Goal: Complete application form

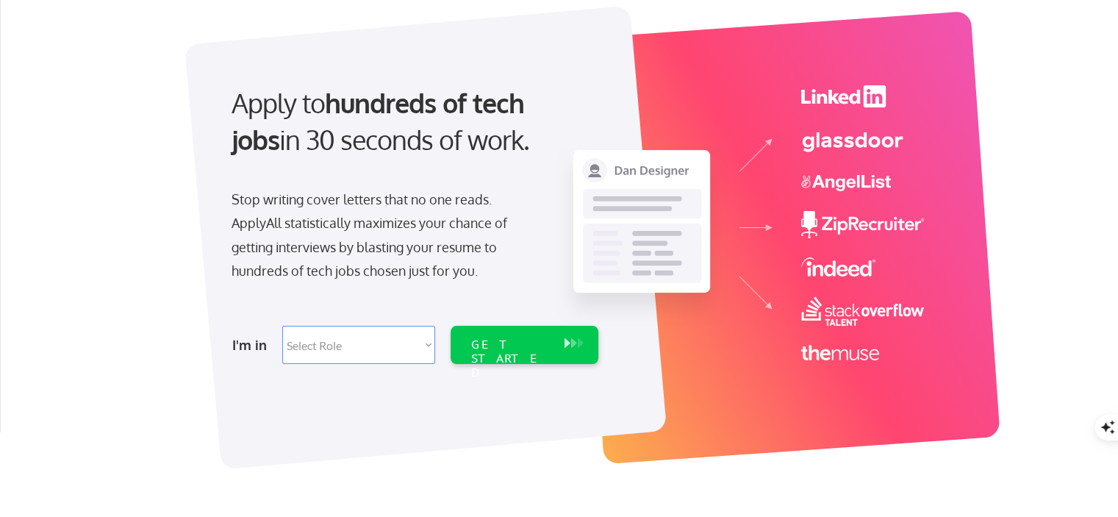
scroll to position [85, 0]
click at [420, 347] on select "Select Role Software Engineering Product Management Customer Success Sales UI/U…" at bounding box center [358, 344] width 153 height 38
select select ""tech_finance_biz_ops_cos""
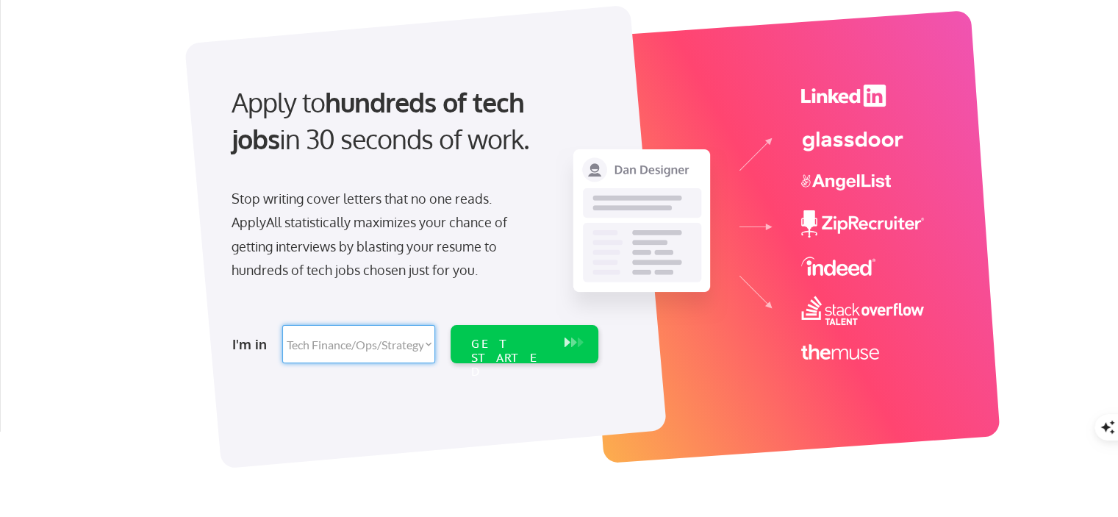
click at [282, 325] on select "Select Role Software Engineering Product Management Customer Success Sales UI/U…" at bounding box center [358, 344] width 153 height 38
select select ""tech_finance_biz_ops_cos""
click at [513, 343] on div "GET STARTED" at bounding box center [510, 358] width 79 height 43
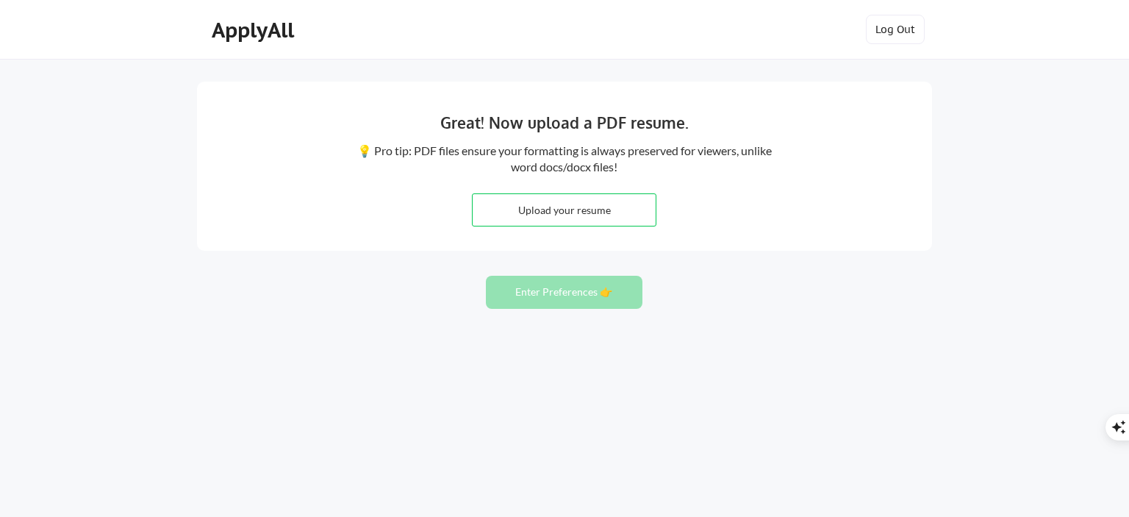
click at [591, 203] on input "file" at bounding box center [564, 210] width 183 height 32
type input "C:\fakepath\JUNAID RESUME.pdf"
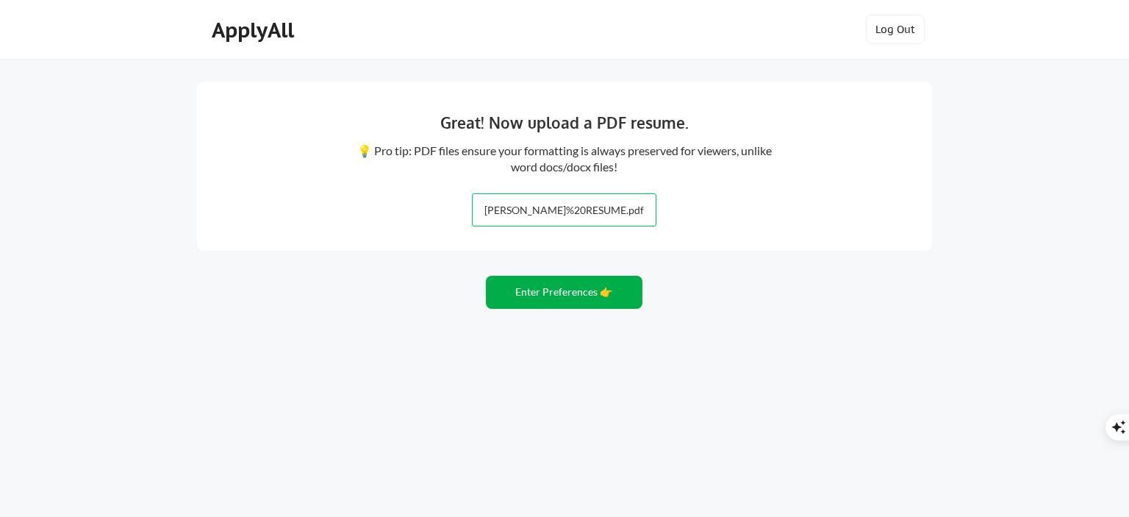
click at [579, 293] on button "Enter Preferences 👉" at bounding box center [564, 292] width 157 height 33
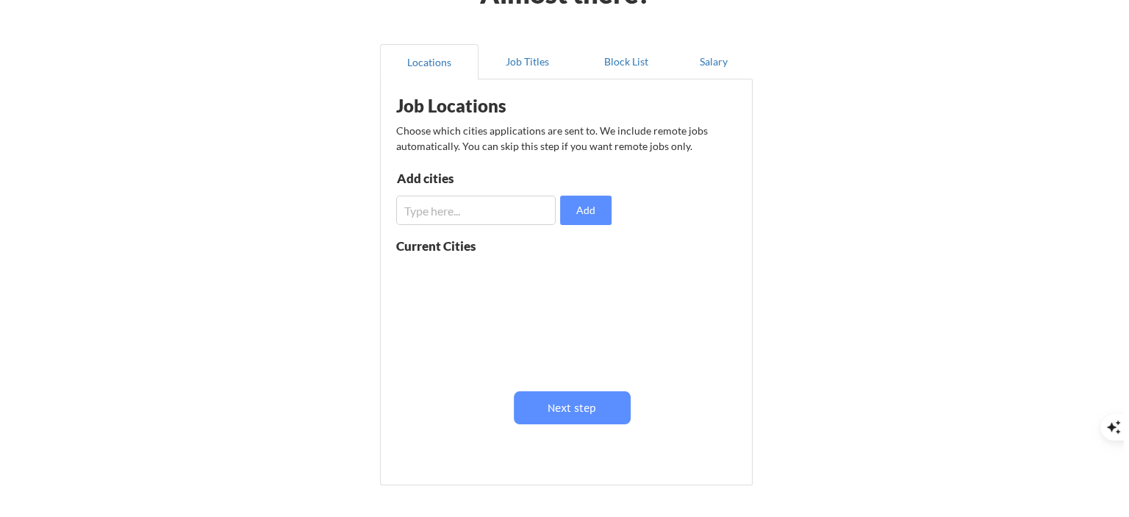
scroll to position [110, 0]
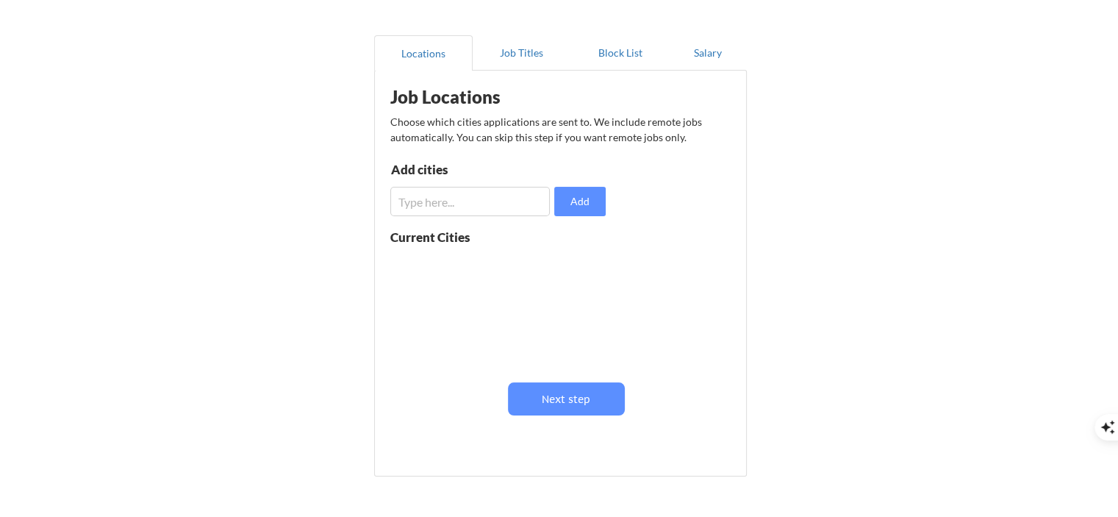
click at [535, 204] on input "input" at bounding box center [470, 201] width 160 height 29
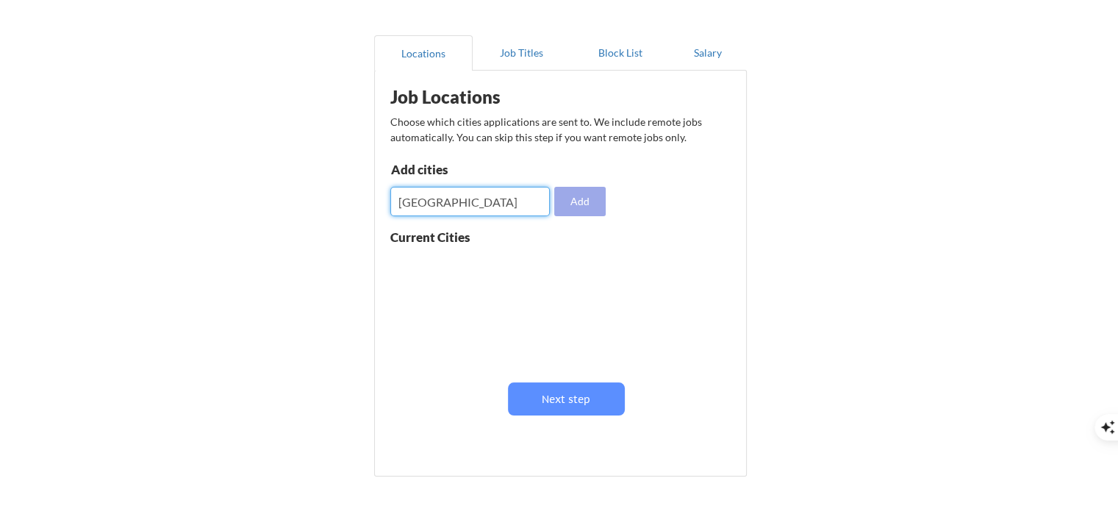
type input "[GEOGRAPHIC_DATA]"
click at [592, 201] on button "Add" at bounding box center [579, 201] width 51 height 29
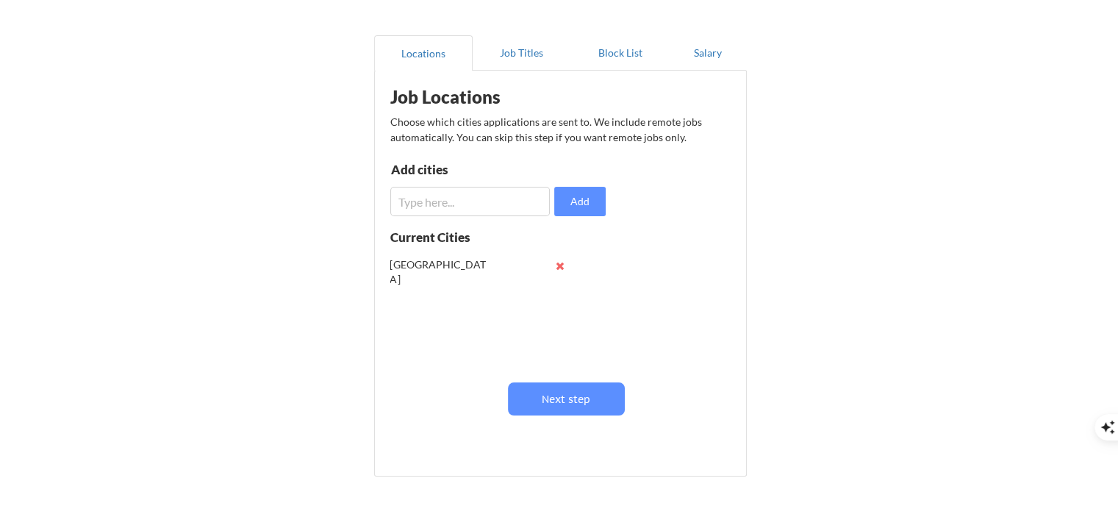
click at [504, 206] on input "input" at bounding box center [470, 201] width 160 height 29
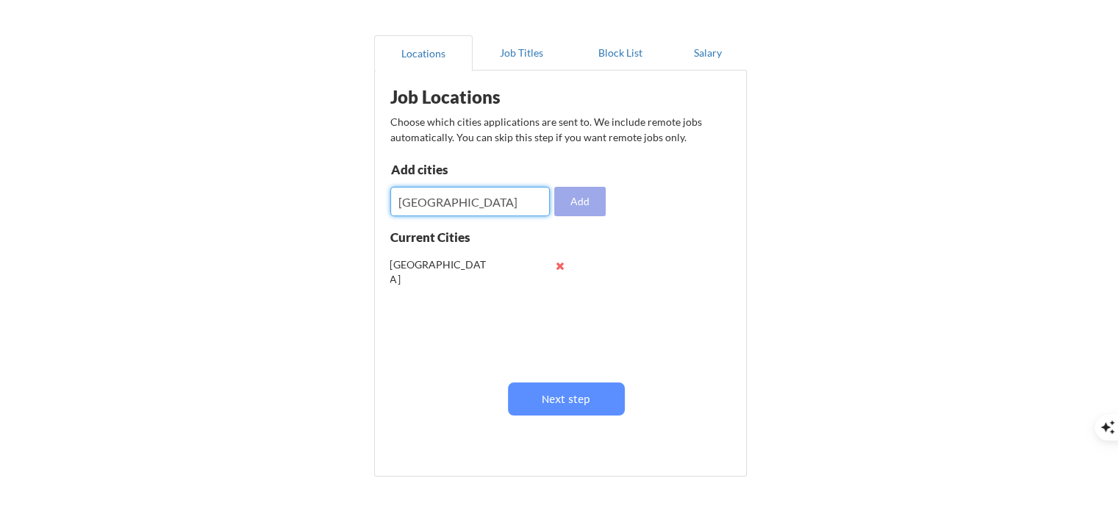
type input "[GEOGRAPHIC_DATA]"
click at [592, 205] on button "Add" at bounding box center [579, 201] width 51 height 29
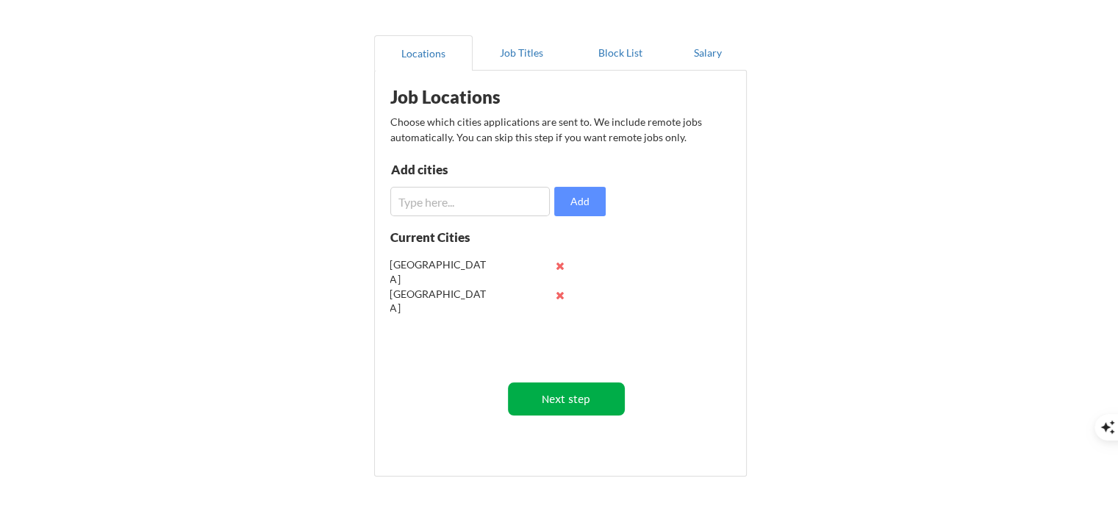
click at [551, 400] on button "Next step" at bounding box center [566, 398] width 117 height 33
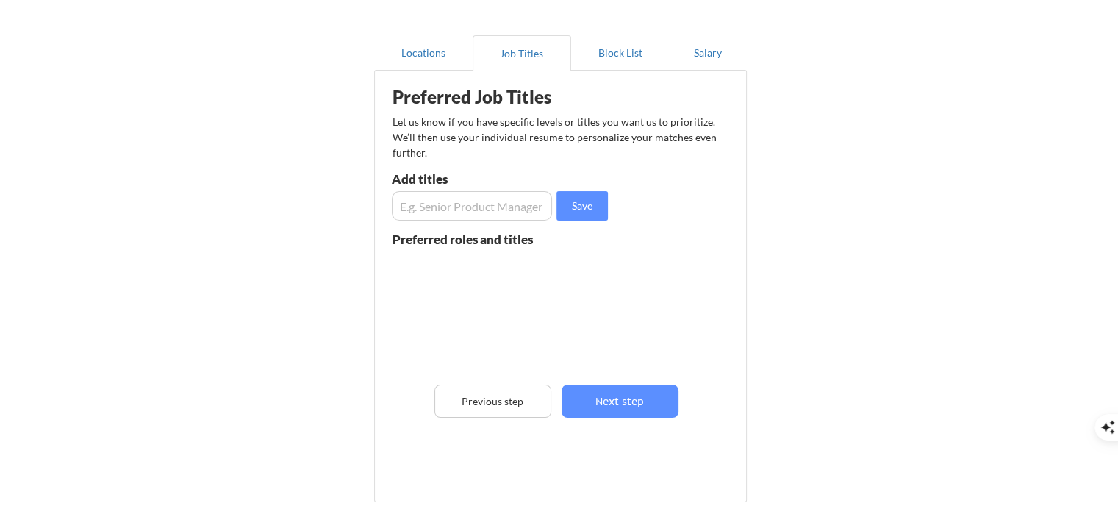
click at [506, 211] on input "input" at bounding box center [472, 205] width 160 height 29
type input "operation manager"
click at [576, 205] on button "Save" at bounding box center [581, 205] width 51 height 29
click at [473, 205] on input "input" at bounding box center [472, 205] width 160 height 29
click at [504, 204] on input "input" at bounding box center [472, 205] width 160 height 29
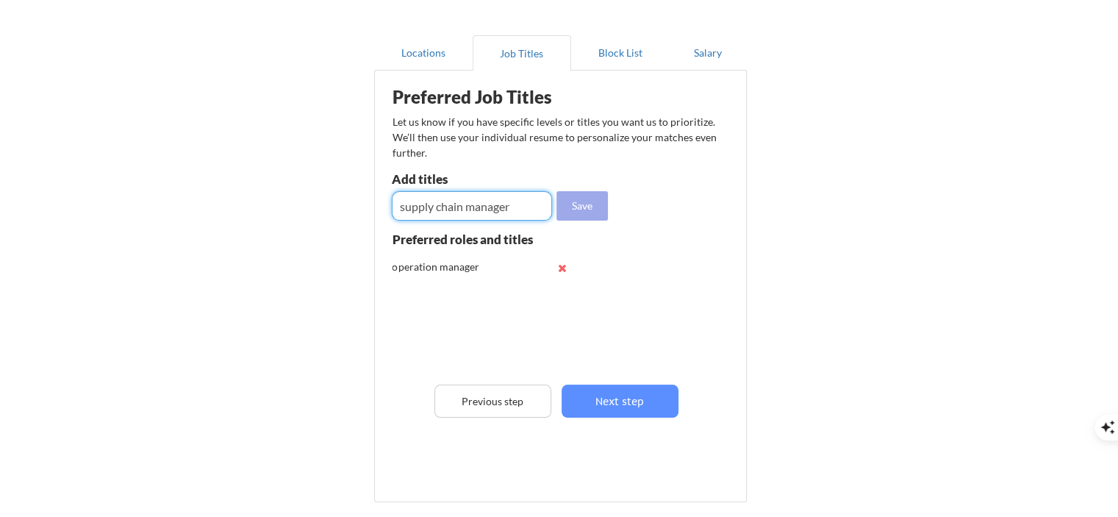
type input "supply chain manager"
click at [584, 193] on button "Save" at bounding box center [581, 205] width 51 height 29
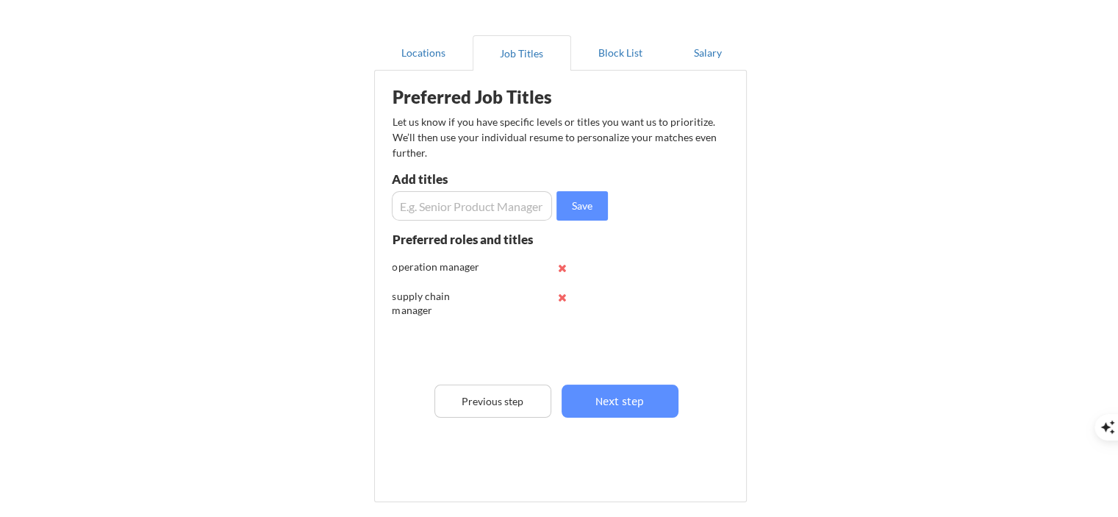
click at [478, 202] on input "input" at bounding box center [472, 205] width 160 height 29
type input "area operation manager"
click at [589, 208] on button "Save" at bounding box center [581, 205] width 51 height 29
click at [509, 208] on input "input" at bounding box center [472, 205] width 160 height 29
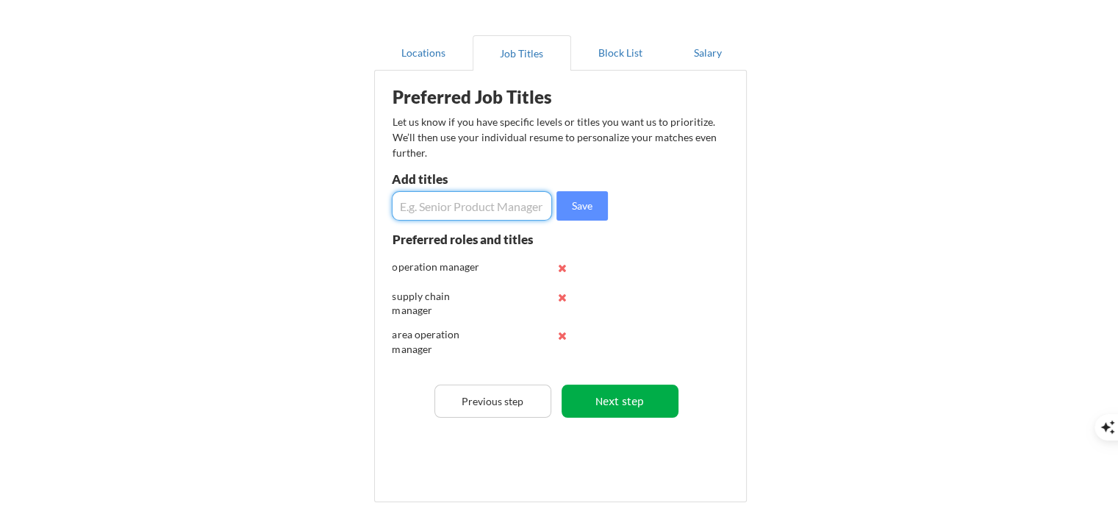
click at [604, 398] on button "Next step" at bounding box center [620, 400] width 117 height 33
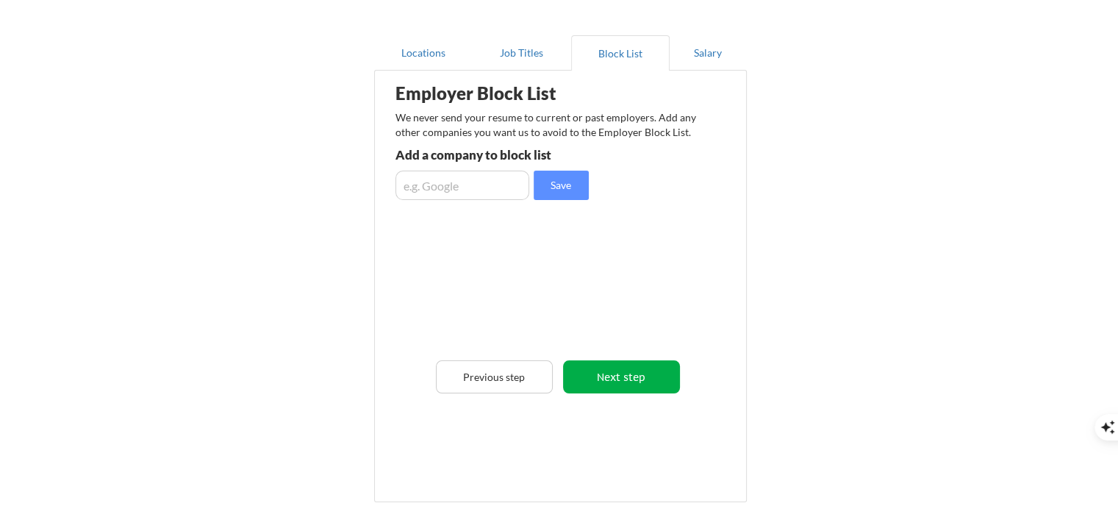
click at [620, 386] on button "Next step" at bounding box center [621, 376] width 117 height 33
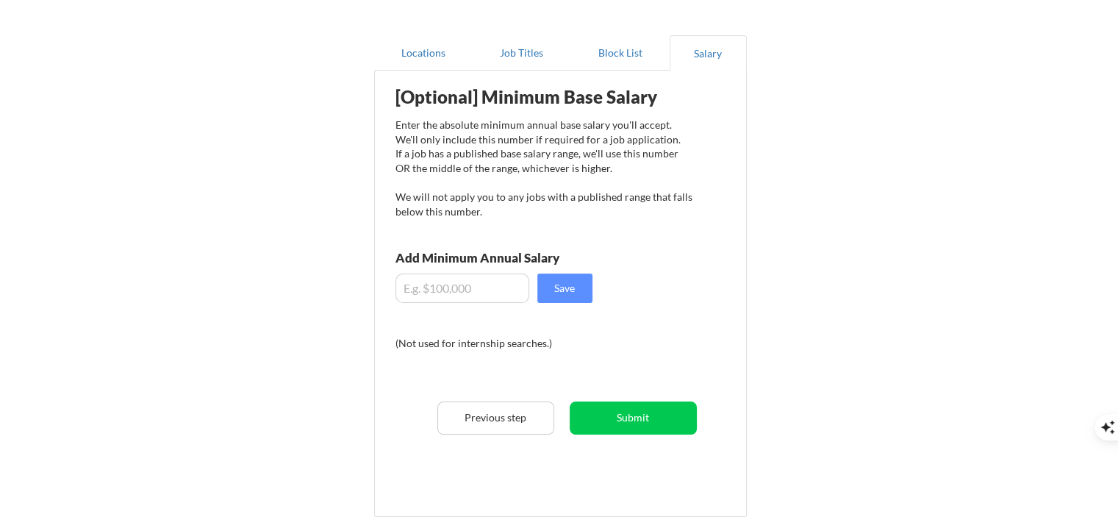
click at [477, 295] on input "input" at bounding box center [462, 287] width 134 height 29
click at [613, 422] on button "Submit" at bounding box center [633, 417] width 127 height 33
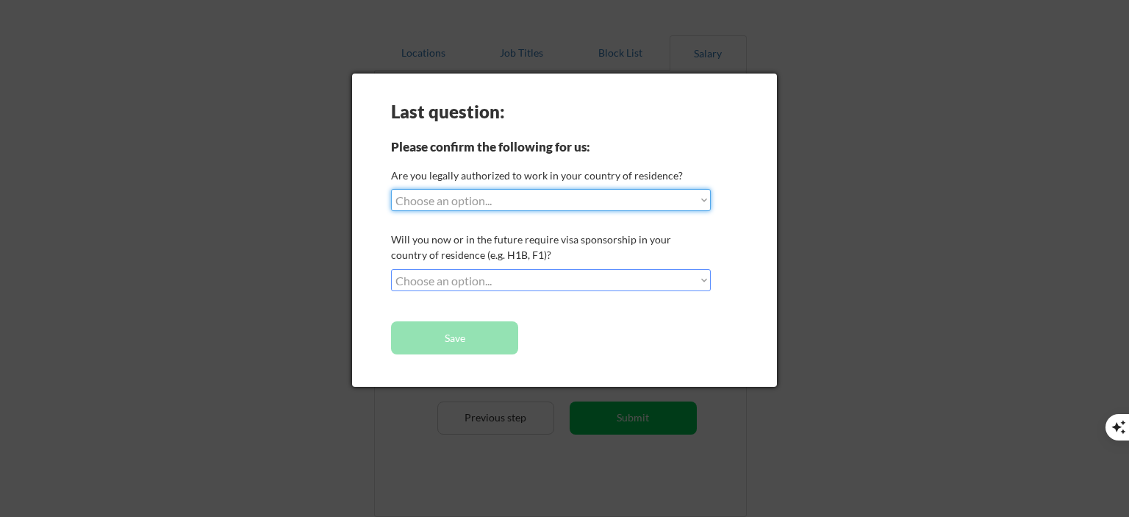
click at [703, 205] on select "Choose an option... Yes, I am a US Citizen Yes, I am a Canadian Citizen Yes, I …" at bounding box center [551, 200] width 320 height 22
select select ""no__i_am_not__yet__authorized""
click at [391, 189] on select "Choose an option... Yes, I am a US Citizen Yes, I am a Canadian Citizen Yes, I …" at bounding box center [551, 200] width 320 height 22
click at [622, 276] on select "Choose an option... No, I will not need sponsorship Yes, I will need sponsorship" at bounding box center [551, 280] width 320 height 22
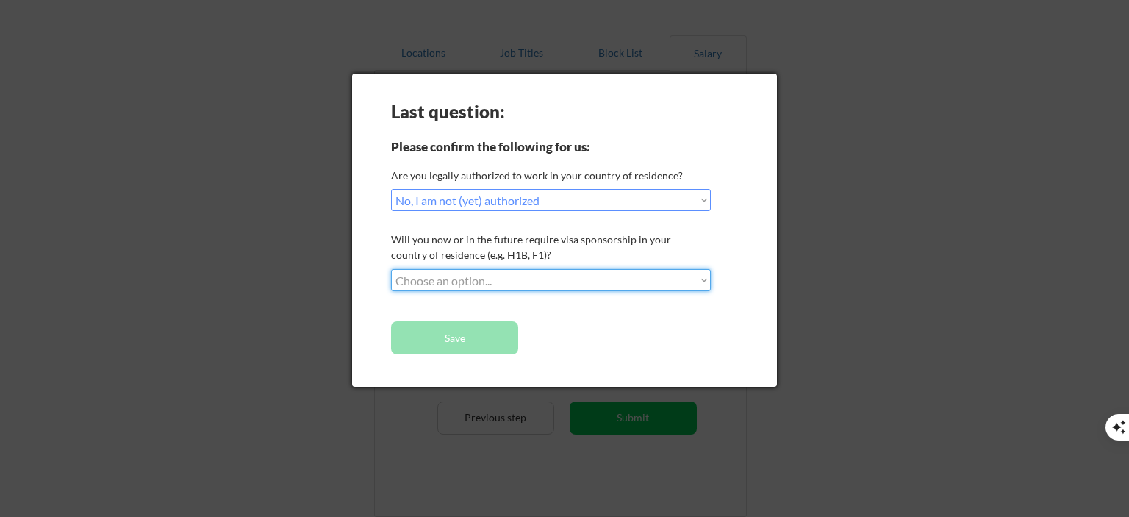
select select ""no__i_will_not_need_sponsorship""
click at [391, 269] on select "Choose an option... No, I will not need sponsorship Yes, I will need sponsorship" at bounding box center [551, 280] width 320 height 22
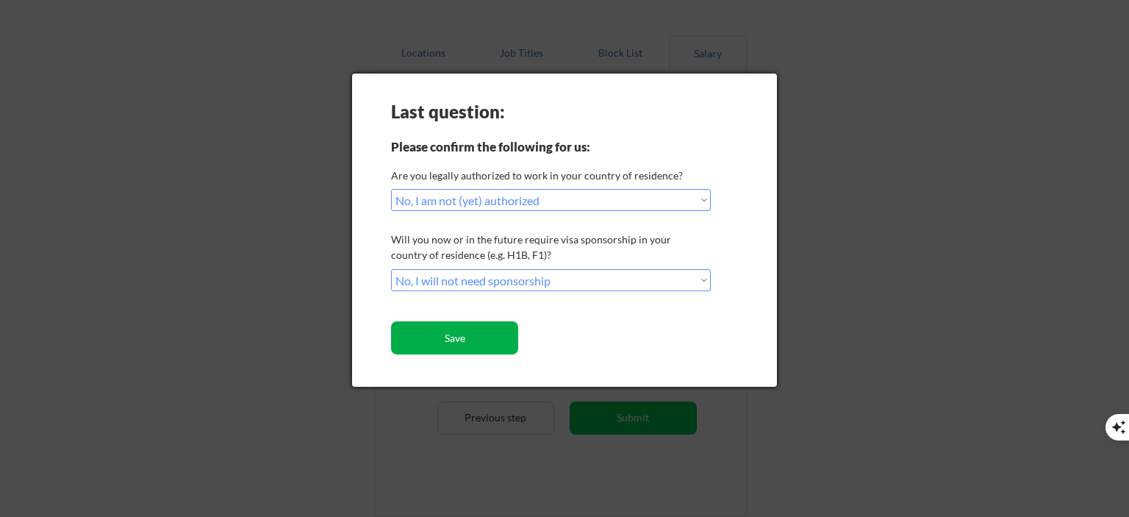
click at [489, 343] on button "Save" at bounding box center [454, 337] width 127 height 33
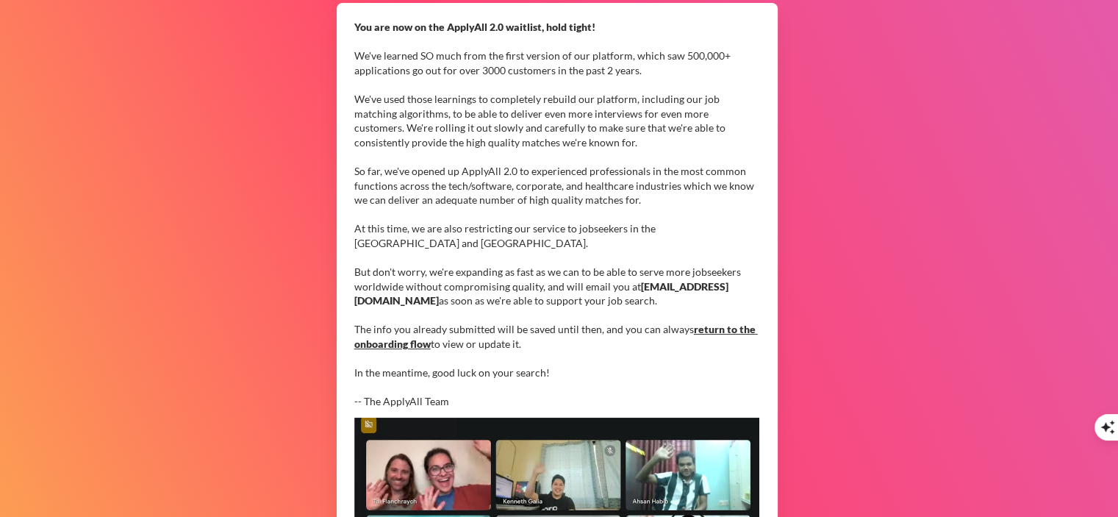
scroll to position [156, 0]
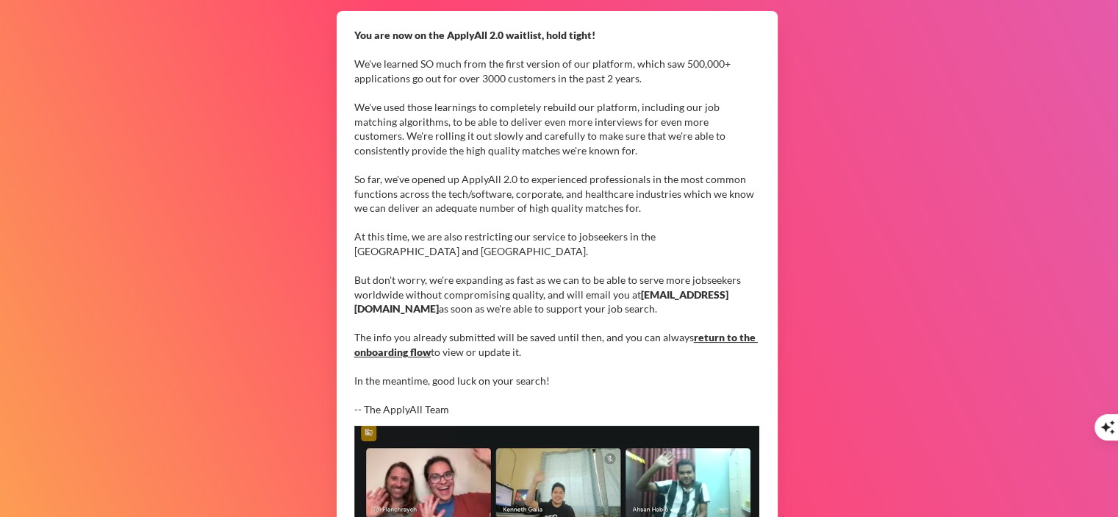
click at [709, 337] on link "return to the onboarding flow" at bounding box center [556, 344] width 404 height 27
